Goal: Information Seeking & Learning: Learn about a topic

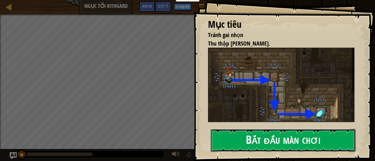
click at [257, 147] on button "Bắt đầu màn chơi" at bounding box center [282, 140] width 145 height 23
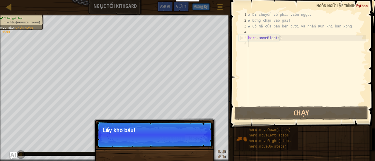
click at [126, 133] on p "Lấy kho báu!" at bounding box center [154, 131] width 104 height 6
click at [192, 140] on button "Tiếp tục" at bounding box center [196, 139] width 23 height 8
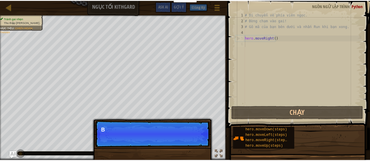
scroll to position [3, 0]
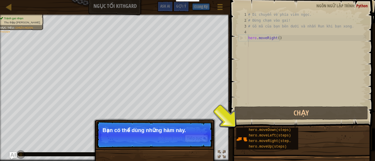
click at [138, 137] on p "Bỏ qua (esc) Tiếp tục Bạn có thể dùng những hàm này." at bounding box center [154, 134] width 116 height 27
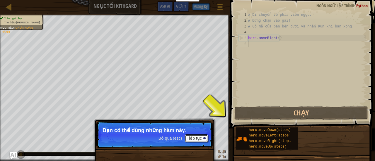
click at [200, 141] on button "Tiếp tục" at bounding box center [196, 139] width 23 height 8
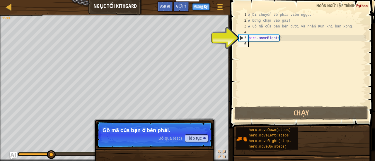
click at [177, 138] on span "Bỏ qua (esc)" at bounding box center [170, 138] width 24 height 5
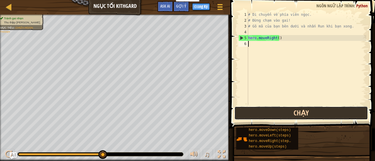
click at [266, 109] on button "Chạy" at bounding box center [300, 112] width 133 height 13
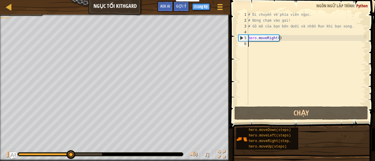
click at [261, 47] on div "# Di chuyển về phía viên ngọc. # Đừng chạm vào gai! # Gõ mã của bạn bên dưới và…" at bounding box center [306, 64] width 119 height 105
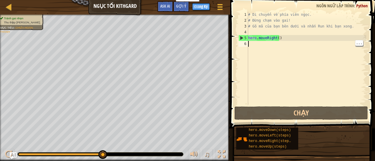
click at [6, 19] on span "Tránh gai nhọn" at bounding box center [13, 18] width 19 height 3
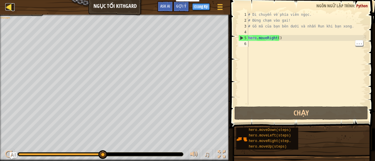
click at [8, 7] on div at bounding box center [8, 6] width 7 height 7
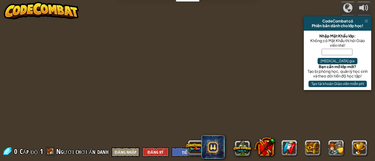
select select "vi"
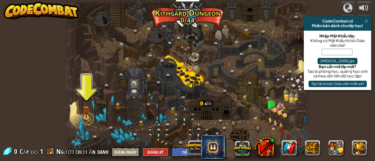
click at [83, 119] on link at bounding box center [88, 119] width 12 height 12
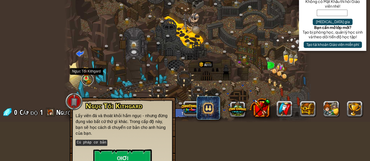
scroll to position [50, 0]
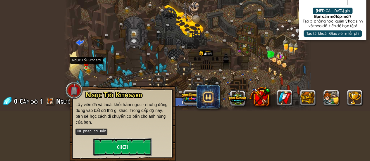
click at [116, 148] on button "Chơi" at bounding box center [122, 147] width 59 height 18
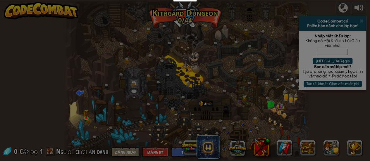
scroll to position [0, 0]
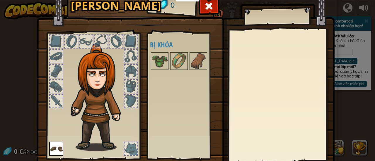
click at [166, 96] on div "Khả dụng Mặc (click đúp để trang bị) Bị khóa" at bounding box center [186, 96] width 73 height 122
click at [176, 90] on div "Khả dụng Mặc (click đúp để trang bị) Bị khóa" at bounding box center [186, 96] width 73 height 122
click at [210, 1] on span at bounding box center [208, 5] width 9 height 9
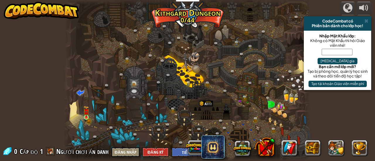
click at [84, 116] on img at bounding box center [85, 112] width 5 height 12
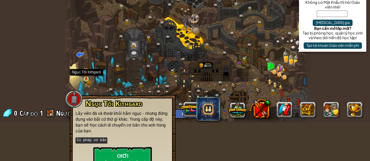
scroll to position [47, 0]
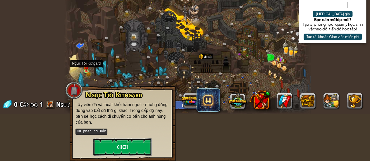
click at [114, 148] on button "Chơi" at bounding box center [122, 147] width 59 height 18
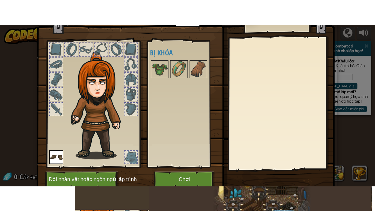
scroll to position [40, 0]
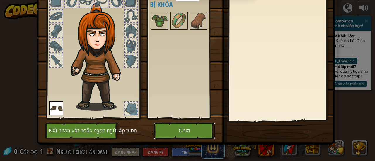
click at [165, 133] on button "Chơi" at bounding box center [184, 131] width 61 height 16
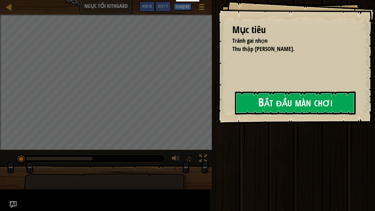
drag, startPoint x: 165, startPoint y: 133, endPoint x: 222, endPoint y: 102, distance: 65.6
click at [222, 102] on div "Mục tiêu Tránh gai nhọn Thu thập viên ngọc. Bắt đầu màn chơi Không kết nối được…" at bounding box center [295, 61] width 157 height 123
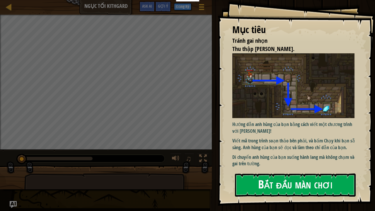
click at [253, 102] on img at bounding box center [295, 85] width 126 height 65
click at [261, 161] on button "Bắt đầu màn chơi" at bounding box center [295, 184] width 121 height 23
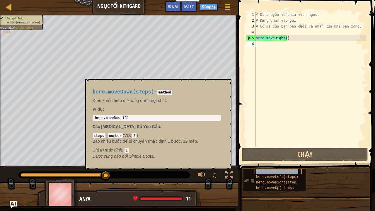
click at [267, 161] on span "hero.moveDown(steps)" at bounding box center [277, 171] width 42 height 4
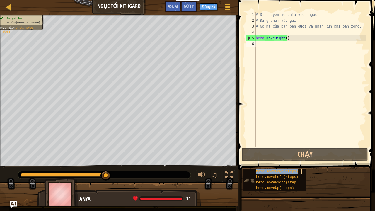
click at [267, 161] on span "hero.moveDown(steps)" at bounding box center [277, 171] width 42 height 4
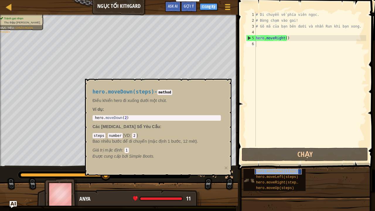
copy span "hero.moveDown(steps)"
click at [258, 45] on div "# Di chuyển về phía viên ngọc. # Đừng chạm vào gai! # Gõ mã của bạn bên dưới và…" at bounding box center [309, 85] width 111 height 146
paste textarea "hero.moveDown(steps)"
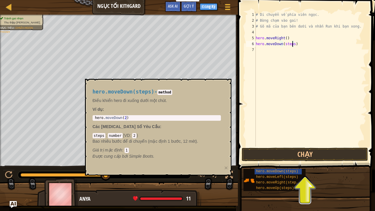
click at [293, 44] on div "# Di chuyển về phía viên ngọc. # Đừng chạm vào gai! # Gõ mã của bạn bên dưới và…" at bounding box center [309, 85] width 111 height 146
click at [284, 37] on div "# Di chuyển về phía viên ngọc. # Đừng chạm vào gai! # Gõ mã của bạn bên dưới và…" at bounding box center [309, 85] width 111 height 146
type textarea "hero.moveRight(1)"
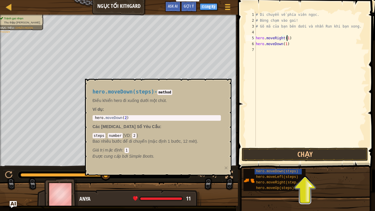
click at [313, 82] on div "# Di chuyển về phía viên ngọc. # Đừng chạm vào gai! # Gõ mã của bạn bên dưới và…" at bounding box center [309, 85] width 111 height 146
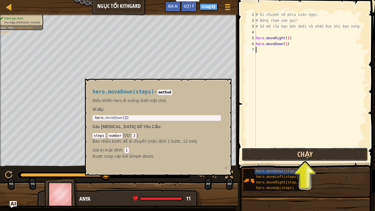
click at [314, 153] on button "Chạy" at bounding box center [304, 153] width 126 height 13
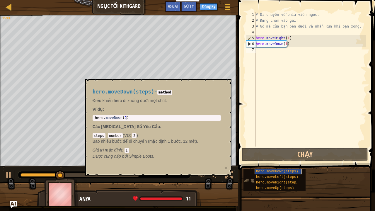
click at [278, 161] on span "hero.moveDown(steps)" at bounding box center [277, 171] width 42 height 4
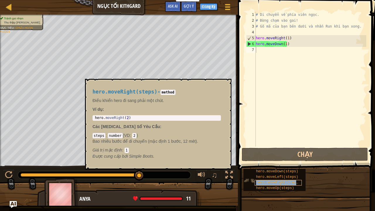
copy span "hero.moveRight(steps)"
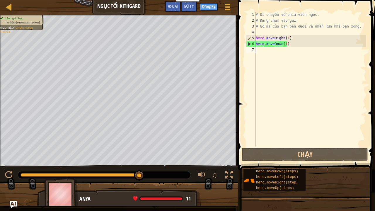
paste textarea "hero.moveRight(steps)"
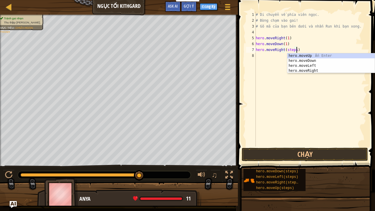
click at [293, 49] on div "# Di chuyển về phía viên ngọc. # Đừng chạm vào gai! # Gõ mã của bạn bên dưới và…" at bounding box center [309, 85] width 111 height 146
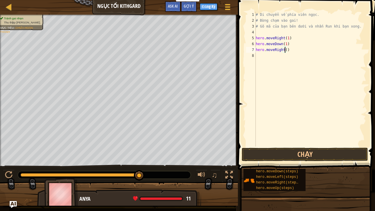
type textarea "hero.moveRight(1)"
click at [287, 153] on button "Chạy" at bounding box center [304, 153] width 126 height 13
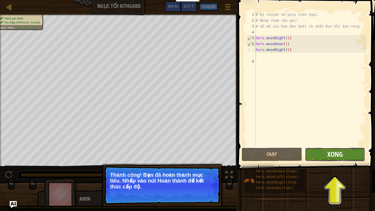
click at [328, 156] on span "Xong" at bounding box center [335, 153] width 16 height 9
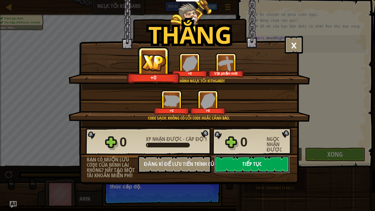
click at [265, 161] on button "Tiếp tục" at bounding box center [251, 164] width 75 height 18
select select "vi"
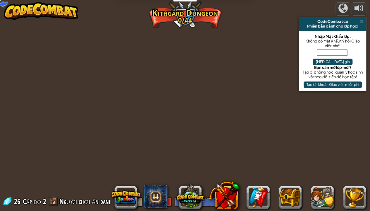
select select "vi"
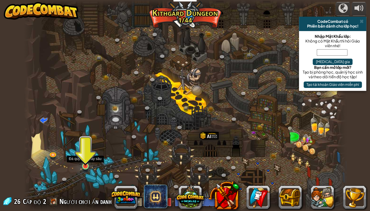
click at [87, 161] on img at bounding box center [85, 157] width 8 height 18
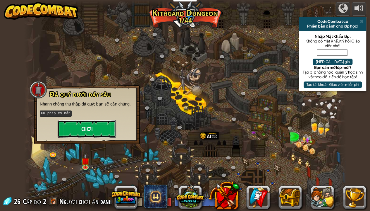
click at [91, 126] on button "Chơi" at bounding box center [87, 129] width 59 height 18
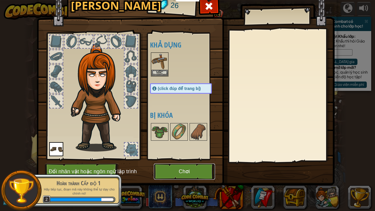
click at [184, 161] on button "Chơi" at bounding box center [184, 171] width 61 height 16
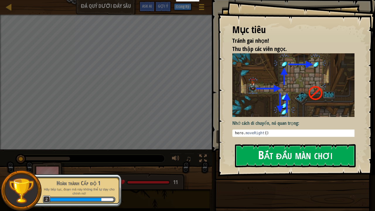
click at [263, 153] on button "Bắt đầu màn chơi" at bounding box center [295, 155] width 121 height 23
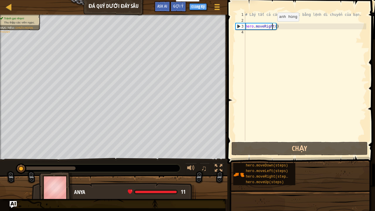
click at [272, 27] on div "# Lấy tất cả các viên ngọc bằng lệnh di chuyển của bạn. hero . moveRight ( )" at bounding box center [305, 82] width 122 height 140
click at [273, 26] on div "# Lấy tất cả các viên ngọc bằng lệnh di chuyển của bạn. hero . moveRight ( )" at bounding box center [305, 82] width 122 height 140
type textarea "hero.moveRight(1)"
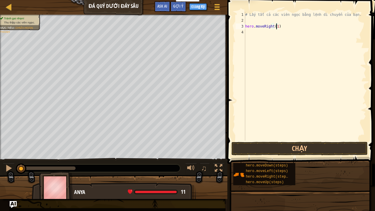
click at [302, 75] on div "# Lấy tất cả các viên ngọc bằng lệnh di chuyển của bạn. hero . moveRight ( 1 )" at bounding box center [305, 82] width 122 height 140
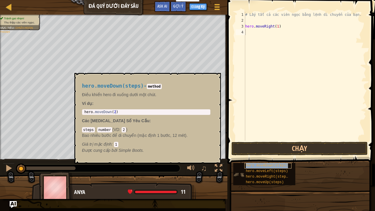
copy span "hero.moveDown(steps)"
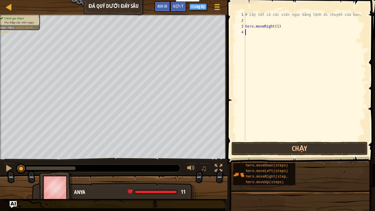
paste textarea "hero.moveDown(steps)"
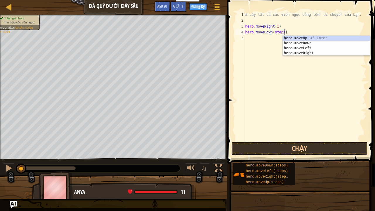
click at [281, 33] on div "# Lấy tất cả các viên ngọc bằng lệnh di chuyển của bạn. hero . moveRight ( 1 ) …" at bounding box center [305, 82] width 122 height 140
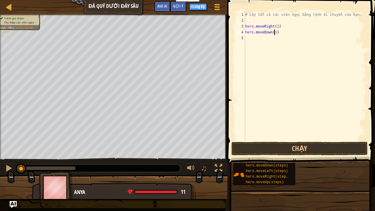
scroll to position [3, 2]
type textarea "hero.moveDown(1)"
click at [322, 161] on div "hero.moveDown(steps) hero.moveLeft(steps) hero.moveRight(steps) hero.moveUp(ste…" at bounding box center [302, 173] width 138 height 23
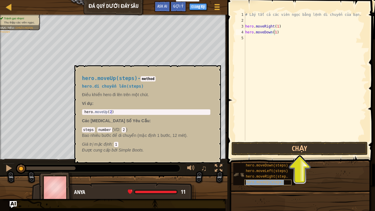
click at [266, 161] on span "hero.moveUp(steps)" at bounding box center [264, 182] width 38 height 4
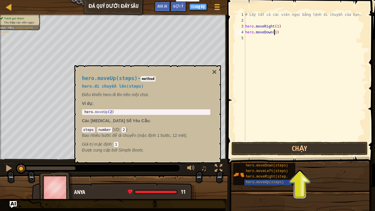
type textarea "hero.moveUp(2)"
click at [110, 111] on div "hero . moveUp ( 2 )" at bounding box center [146, 116] width 126 height 13
copy span "hero.moveUp(steps)"
paste textarea "hero.moveUp(steps)"
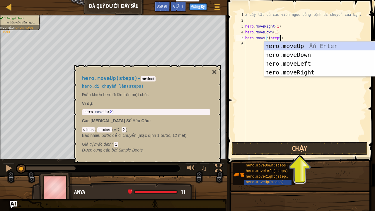
click at [276, 39] on div "# Lấy tất cả các viên ngọc bằng lệnh di chuyển của bạn. hero . moveRight ( 1 ) …" at bounding box center [305, 82] width 122 height 140
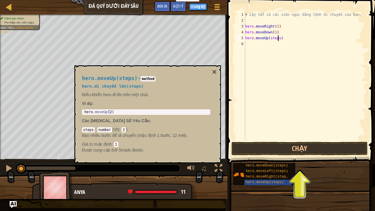
click at [277, 39] on div "# Lấy tất cả các viên ngọc bằng lệnh di chuyển của bạn. hero . moveRight ( 1 ) …" at bounding box center [305, 82] width 122 height 140
type textarea "hero.moveUp(2)"
click at [214, 73] on button "×" at bounding box center [214, 72] width 5 height 8
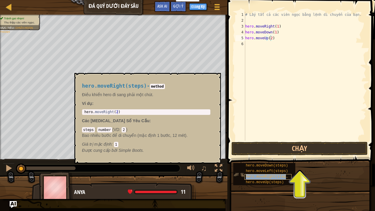
copy span "hero.moveRight(steps)"
click at [266, 161] on span "hero.moveRight(steps)" at bounding box center [267, 176] width 44 height 4
click at [246, 46] on div "# Lấy tất cả các viên ngọc bằng lệnh di chuyển của bạn. hero . moveRight ( 1 ) …" at bounding box center [305, 82] width 122 height 140
copy span "hero.moveRight(steps)"
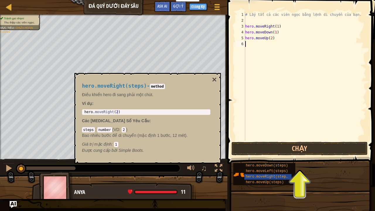
paste textarea "hero.moveRight(steps)"
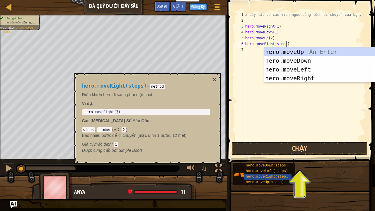
click at [283, 44] on div "# Lấy tất cả các viên ngọc bằng lệnh di chuyển của bạn. hero . moveRight ( 1 ) …" at bounding box center [305, 82] width 122 height 140
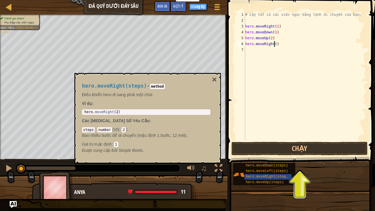
type textarea "hero.moveRight(1)"
click at [301, 85] on div "# Lấy tất cả các viên ngọc bằng lệnh di chuyển của bạn. hero . moveRight ( 1 ) …" at bounding box center [305, 82] width 122 height 140
click at [214, 78] on button "×" at bounding box center [214, 79] width 5 height 8
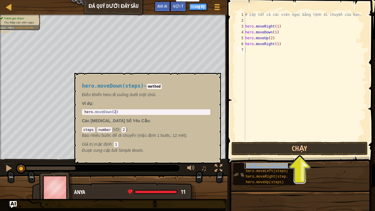
click at [269, 161] on span "hero.moveDown(steps)" at bounding box center [266, 165] width 42 height 4
copy span "hero.moveDown(steps)"
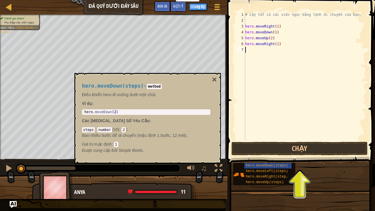
paste textarea "hero.moveDown(steps)"
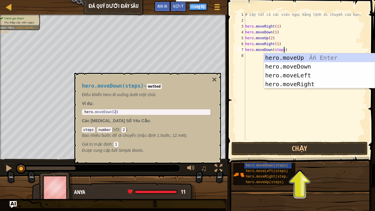
click at [281, 50] on div "# Lấy tất cả các viên ngọc bằng lệnh di chuyển của bạn. hero . moveRight ( 1 ) …" at bounding box center [305, 82] width 122 height 140
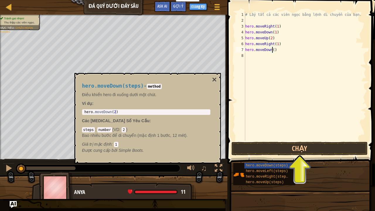
type textarea "hero.moveDown(1)"
click at [292, 76] on div "# Lấy tất cả các viên ngọc bằng lệnh di chuyển của bạn. hero . moveRight ( 1 ) …" at bounding box center [305, 82] width 122 height 140
click at [306, 145] on button "Chạy" at bounding box center [299, 148] width 136 height 13
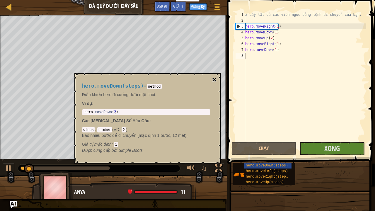
click at [212, 77] on button "×" at bounding box center [214, 79] width 5 height 8
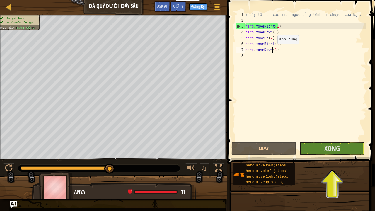
click at [272, 50] on div "# Lấy tất cả các viên ngọc bằng lệnh di chuyển của bạn. hero . moveRight ( 1 ) …" at bounding box center [305, 82] width 122 height 140
click at [274, 50] on div "# Lấy tất cả các viên ngọc bằng lệnh di chuyển của bạn. hero . moveRight ( 1 ) …" at bounding box center [305, 82] width 122 height 140
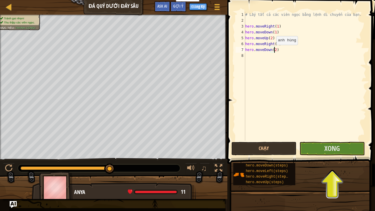
scroll to position [3, 2]
type textarea "hero.moveDown(2)"
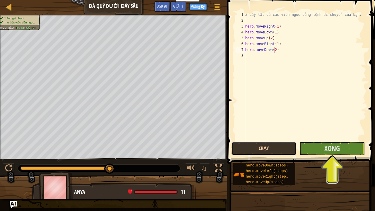
click at [280, 145] on button "Chạy" at bounding box center [263, 148] width 65 height 13
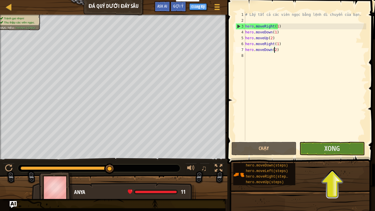
drag, startPoint x: 48, startPoint y: 168, endPoint x: 142, endPoint y: 178, distance: 94.8
click at [142, 161] on div "Tránh gai nhọn! Thu thập các viên ngọc. Mục tiêu : Thành công! ♫ Anya 11 x: 34 …" at bounding box center [187, 107] width 375 height 184
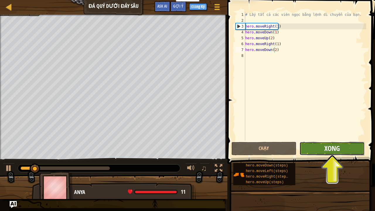
click at [339, 147] on span "Xong" at bounding box center [332, 147] width 16 height 9
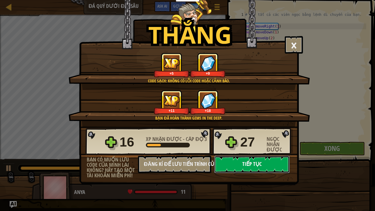
click at [247, 161] on button "Tiếp tục" at bounding box center [251, 164] width 75 height 18
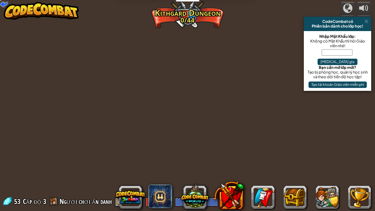
select select "vi"
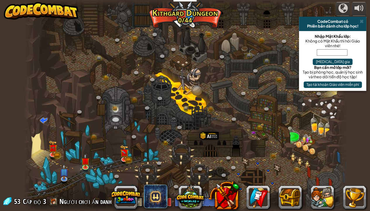
select select "vi"
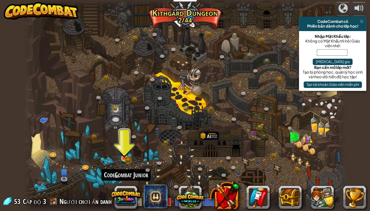
click at [124, 156] on img at bounding box center [124, 150] width 8 height 18
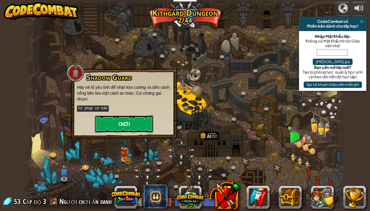
click at [123, 118] on button "Chơi" at bounding box center [124, 124] width 59 height 18
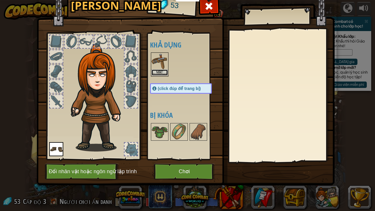
click at [159, 72] on button "Mặc" at bounding box center [159, 72] width 16 height 6
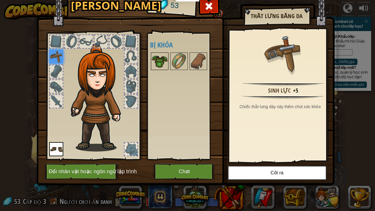
click at [160, 62] on img at bounding box center [159, 61] width 16 height 16
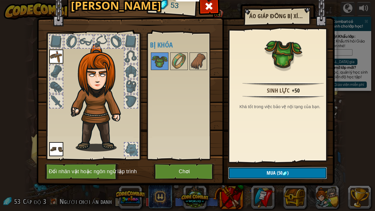
click at [273, 161] on span "Mua" at bounding box center [270, 172] width 9 height 6
click at [260, 161] on button "Xác nhận" at bounding box center [277, 173] width 99 height 12
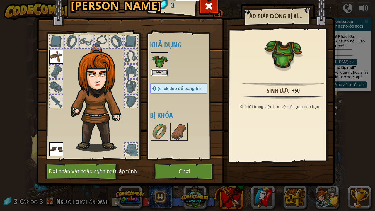
click at [156, 70] on button "Mặc" at bounding box center [159, 72] width 16 height 6
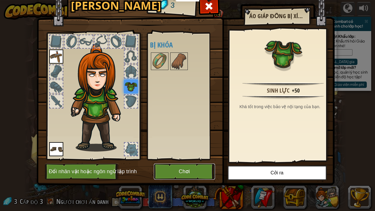
click at [180, 161] on button "Chơi" at bounding box center [184, 171] width 61 height 16
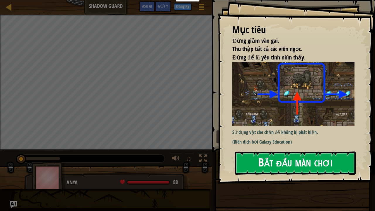
click at [255, 161] on button "Bắt đầu màn chơi" at bounding box center [295, 162] width 121 height 23
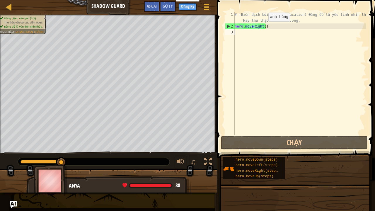
click at [263, 27] on div "# (Biên dịch bởi Galaxy Education) Đừng để lũ yêu tinh nhìn thấy. Hãy thu thập …" at bounding box center [299, 82] width 133 height 140
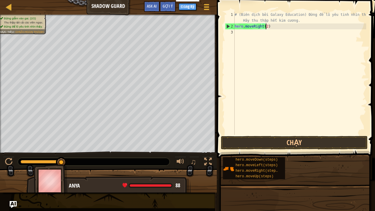
scroll to position [3, 2]
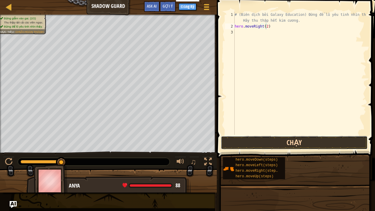
click at [284, 140] on button "Chạy" at bounding box center [294, 142] width 147 height 13
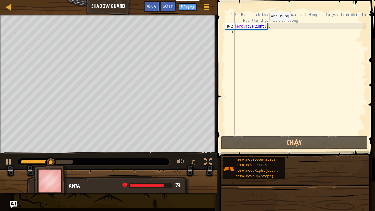
click at [264, 27] on div "# (Biên dịch bởi Galaxy Education) Đừng để lũ yêu tinh nhìn thấy. Hãy thu thập …" at bounding box center [299, 82] width 133 height 140
click at [265, 27] on div "# (Biên dịch bởi Galaxy Education) Đừng để lũ yêu tinh nhìn thấy. Hãy thu thập …" at bounding box center [299, 82] width 133 height 140
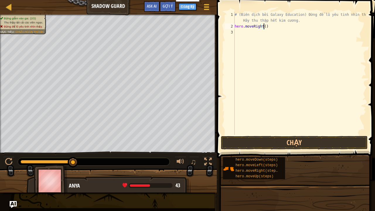
type textarea "hero.moveRight(3)"
click at [264, 45] on div "# (Biên dịch bởi Galaxy Education) Đừng để lũ yêu tinh nhìn thấy. Hãy thu thập …" at bounding box center [299, 82] width 133 height 140
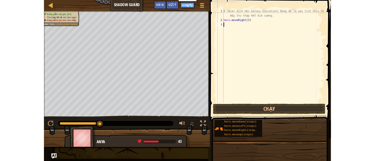
scroll to position [3, 0]
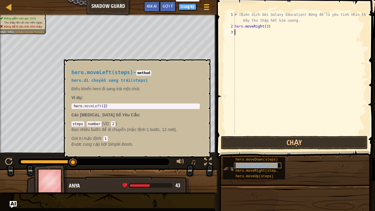
click at [261, 161] on span "hero.moveLeft(steps)" at bounding box center [256, 165] width 42 height 4
copy span "hero.moveLeft(steps)"
click at [234, 31] on div "3" at bounding box center [230, 32] width 10 height 6
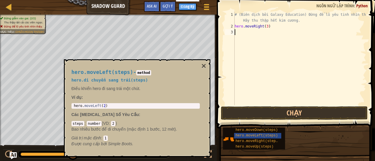
paste textarea "hero.moveLeft(steps)"
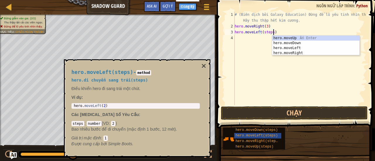
click at [269, 32] on div "# (Biên dịch bởi Galaxy Education) Đừng để lũ yêu tinh nhìn thấy. Hãy thu thập …" at bounding box center [299, 67] width 133 height 111
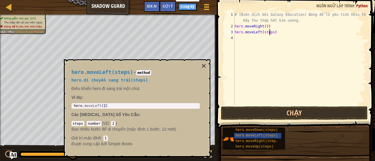
click at [270, 33] on div "# (Biên dịch bởi Galaxy Education) Đừng để lũ yêu tinh nhìn thấy. Hãy thu thập …" at bounding box center [299, 67] width 133 height 111
click at [292, 112] on button "Chạy" at bounding box center [294, 112] width 147 height 13
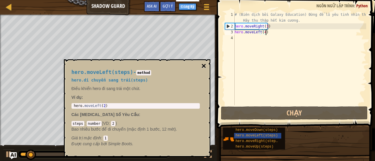
click at [203, 65] on button "×" at bounding box center [203, 66] width 5 height 8
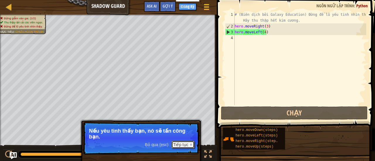
click at [184, 145] on button "Tiếp tục" at bounding box center [182, 145] width 23 height 8
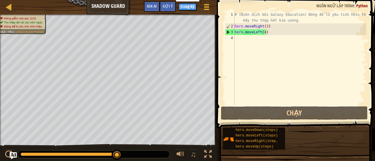
click at [184, 145] on div "Đừng giẫm vào gai. (1/2) Thu thập tất cả các viên ngọc. Đừng để lũ yêu tinh nhì…" at bounding box center [187, 88] width 375 height 147
click at [263, 33] on div "# (Biên dịch bởi Galaxy Education) Đừng để lũ yêu tinh nhìn thấy. Hãy thu thập …" at bounding box center [299, 67] width 133 height 111
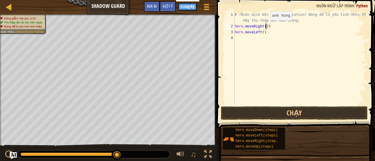
click at [265, 26] on div "# (Biên dịch bởi Galaxy Education) Đừng để lũ yêu tinh nhìn thấy. Hãy thu thập …" at bounding box center [299, 67] width 133 height 111
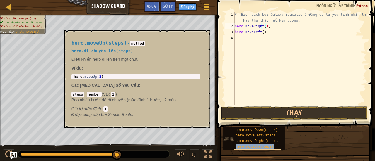
click at [258, 146] on span "hero.moveUp(steps)" at bounding box center [254, 147] width 38 height 4
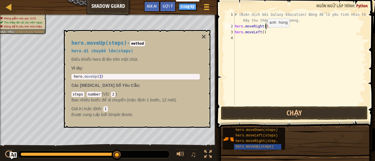
click at [262, 33] on div "# (Biên dịch bởi Galaxy Education) Đừng để lũ yêu tinh nhìn thấy. Hãy thu thập …" at bounding box center [299, 67] width 133 height 111
type textarea ")"
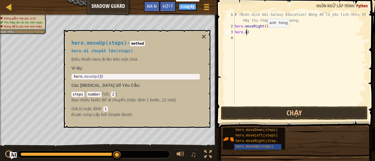
scroll to position [3, 0]
click at [262, 34] on div "# (Biên dịch bởi Galaxy Education) Đừng để lũ yêu tinh nhìn thấy. Hãy thu thập …" at bounding box center [299, 67] width 133 height 111
drag, startPoint x: 271, startPoint y: 147, endPoint x: 234, endPoint y: 32, distance: 120.9
click at [234, 32] on div "3" at bounding box center [230, 32] width 10 height 6
click at [235, 34] on div "# (Biên dịch bởi Galaxy Education) Đừng để lũ yêu tinh nhìn thấy. Hãy thu thập …" at bounding box center [299, 67] width 133 height 111
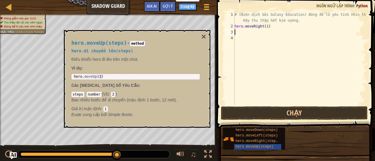
paste textarea "hero.moveLeft(steps)"
click at [270, 32] on div "# (Biên dịch bởi Galaxy Education) Đừng để lũ yêu tinh nhìn thấy. Hãy thu thập …" at bounding box center [299, 67] width 133 height 111
click at [259, 32] on div "# (Biên dịch bởi Galaxy Education) Đừng để lũ yêu tinh nhìn thấy. Hãy thu thập …" at bounding box center [299, 67] width 133 height 111
click at [262, 32] on div "# (Biên dịch bởi Galaxy Education) Đừng để lũ yêu tinh nhìn thấy. Hãy thu thập …" at bounding box center [299, 67] width 133 height 111
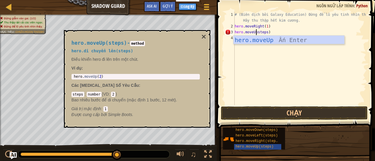
scroll to position [3, 2]
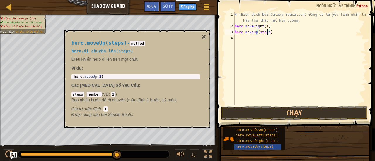
click at [266, 32] on div "# (Biên dịch bởi Galaxy Education) Đừng để lũ yêu tinh nhìn thấy. Hãy thu thập …" at bounding box center [299, 67] width 133 height 111
type textarea "hero.moveUp(1)"
click at [203, 37] on button "×" at bounding box center [203, 37] width 5 height 8
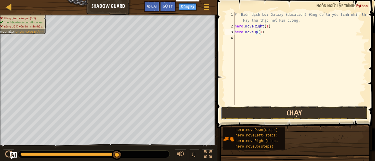
click at [272, 110] on button "Chạy" at bounding box center [294, 112] width 147 height 13
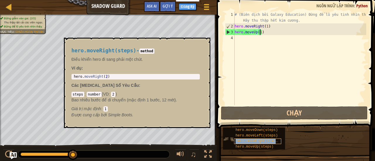
click at [255, 142] on span "hero.moveRight(steps)" at bounding box center [257, 141] width 44 height 4
drag, startPoint x: 265, startPoint y: 138, endPoint x: 264, endPoint y: 142, distance: 4.6
copy span "hero.moveRight(steps)"
paste textarea "hero.moveRight(steps)"
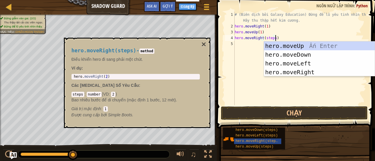
click at [319, 144] on div "hero.moveDown(steps) hero.moveLeft(steps) hero.moveRight(steps) hero.moveUp(ste…" at bounding box center [296, 138] width 148 height 23
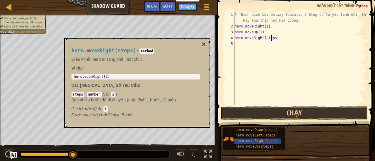
click at [272, 38] on div "# (Biên dịch bởi Galaxy Education) Đừng để lũ yêu tinh nhìn thấy. Hãy thu thập …" at bounding box center [299, 67] width 133 height 111
click at [273, 38] on div "# (Biên dịch bởi Galaxy Education) Đừng để lũ yêu tinh nhìn thấy. Hãy thu thập …" at bounding box center [299, 67] width 133 height 111
type textarea "hero.moveRight(1)"
copy span "hero.moveDown(steps)"
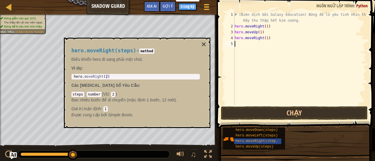
scroll to position [3, 0]
click at [236, 43] on div "# (Biên dịch bởi Galaxy Education) Đừng để lũ yêu tinh nhìn thấy. Hãy thu thập …" at bounding box center [299, 67] width 133 height 111
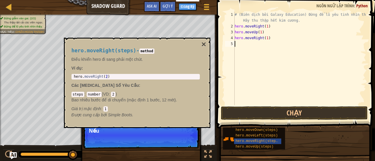
paste textarea "hero.moveDown(steps)"
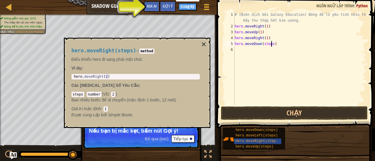
click at [271, 44] on div "# (Biên dịch bởi Galaxy Education) Đừng để lũ yêu tinh nhìn thấy. Hãy thu thập …" at bounding box center [299, 67] width 133 height 111
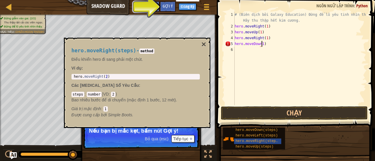
scroll to position [3, 2]
click at [259, 44] on div "# (Biên dịch bởi Galaxy Education) Đừng để lũ yêu tinh nhìn thấy. Hãy thu thập …" at bounding box center [299, 67] width 133 height 111
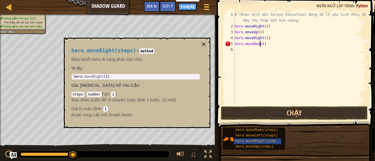
type textarea "hero.moveDown(1)"
click at [292, 54] on div "# (Biên dịch bởi Galaxy Education) Đừng để lũ yêu tinh nhìn thấy. Hãy thu thập …" at bounding box center [299, 67] width 133 height 111
click at [203, 42] on button "×" at bounding box center [203, 44] width 5 height 8
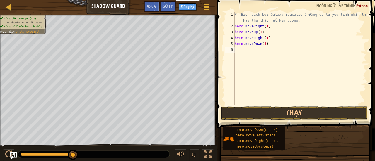
click at [235, 50] on div "# (Biên dịch bởi Galaxy Education) Đừng để lũ yêu tinh nhìn thấy. Hãy thu thập …" at bounding box center [299, 67] width 133 height 111
paste textarea "hero.moveRight(steps)"
click at [273, 51] on div "# (Biên dịch bởi Galaxy Education) Đừng để lũ yêu tinh nhìn thấy. Hãy thu thập …" at bounding box center [299, 67] width 133 height 111
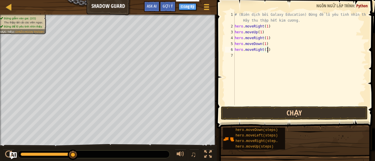
type textarea "hero.moveRight(1)"
click at [280, 112] on button "Chạy" at bounding box center [294, 112] width 147 height 13
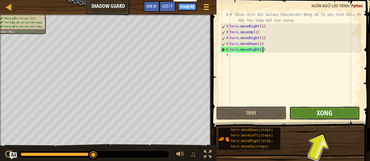
click at [332, 114] on span "Xong" at bounding box center [325, 112] width 16 height 9
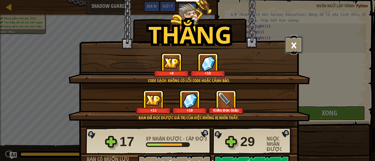
click at [291, 46] on button "×" at bounding box center [293, 45] width 18 height 18
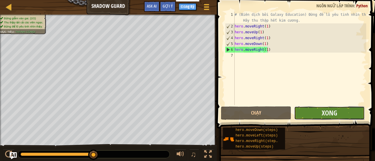
click at [321, 109] on button "Xong" at bounding box center [329, 112] width 70 height 13
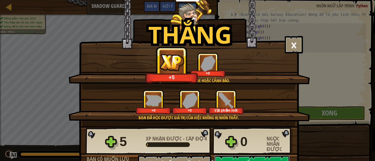
click at [253, 158] on button "Tiếp tục" at bounding box center [251, 164] width 75 height 18
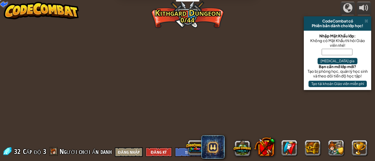
select select "vi"
